Goal: Check status

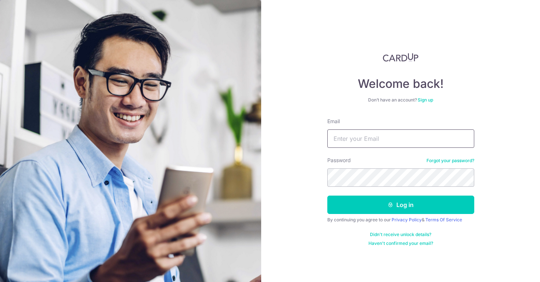
type input "[PERSON_NAME][DOMAIN_NAME][EMAIL_ADDRESS][PERSON_NAME][DOMAIN_NAME]"
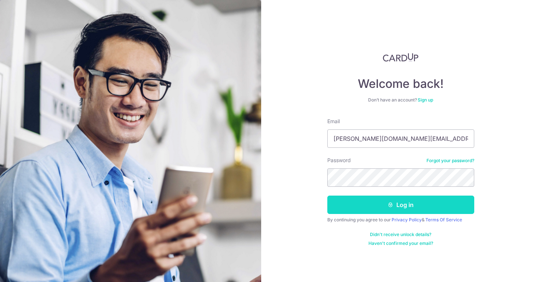
click at [364, 209] on button "Log in" at bounding box center [400, 204] width 147 height 18
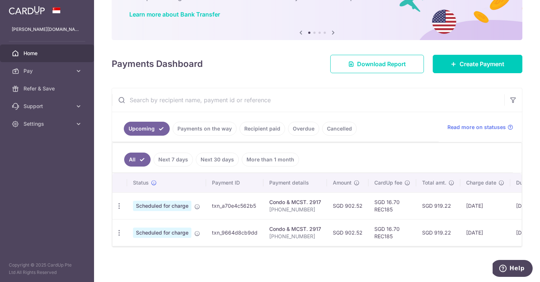
scroll to position [54, 0]
click at [204, 127] on link "Payments on the way" at bounding box center [205, 129] width 64 height 14
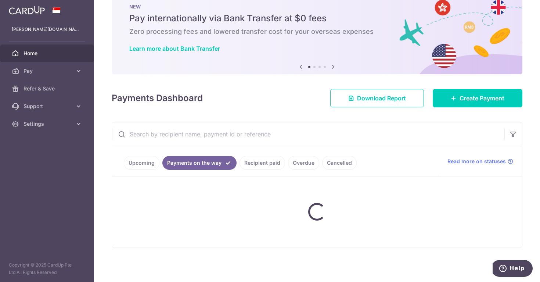
scroll to position [20, 0]
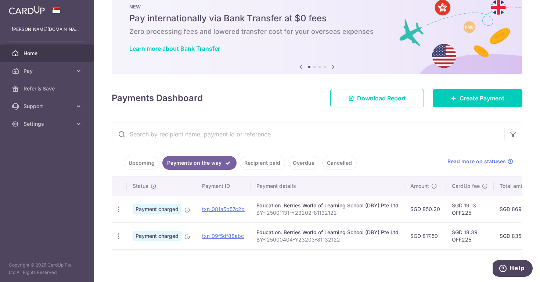
click at [264, 166] on link "Recipient paid" at bounding box center [263, 163] width 46 height 14
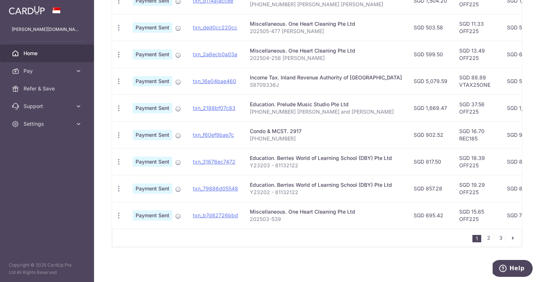
scroll to position [255, 0]
